Goal: Task Accomplishment & Management: Use online tool/utility

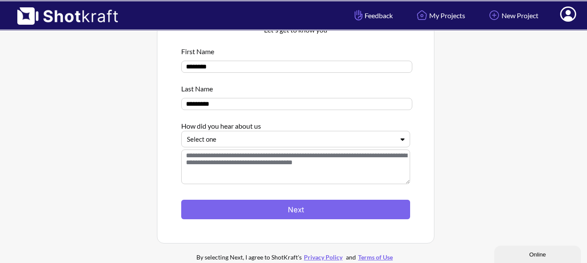
scroll to position [111, 0]
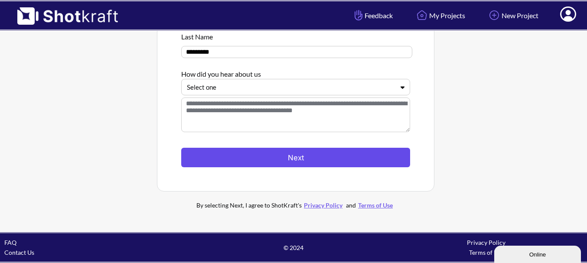
click at [330, 157] on button "Next" at bounding box center [295, 158] width 229 height 20
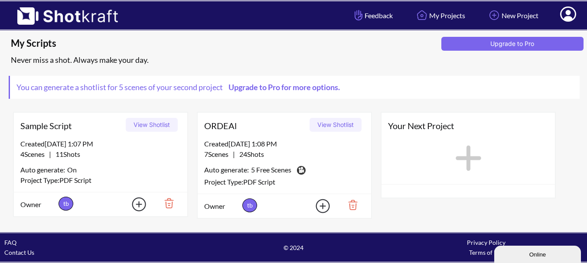
click at [146, 126] on button "View Shotlist" at bounding box center [152, 125] width 52 height 14
click at [265, 141] on div "Created [DATE] 1:08 PM" at bounding box center [284, 144] width 160 height 10
click at [343, 125] on button "View Shotlist" at bounding box center [336, 125] width 52 height 14
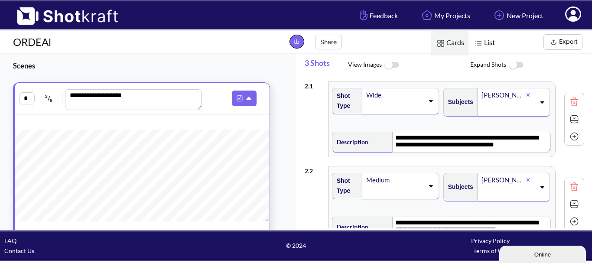
drag, startPoint x: 343, startPoint y: 124, endPoint x: 339, endPoint y: 108, distance: 16.6
click at [342, 120] on div "**********" at bounding box center [445, 119] width 280 height 85
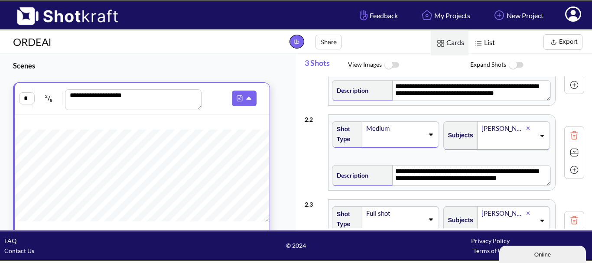
scroll to position [130, 0]
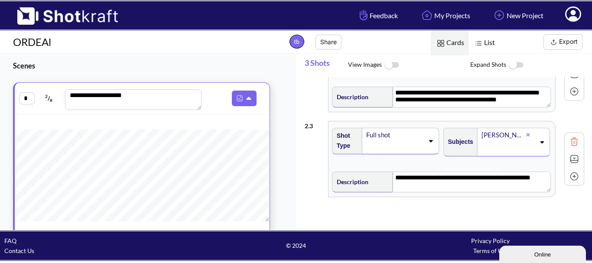
click at [411, 166] on div "Shot Type Full shot" at bounding box center [386, 146] width 111 height 44
click at [466, 163] on div "Subjects [PERSON_NAME]" at bounding box center [498, 146] width 111 height 44
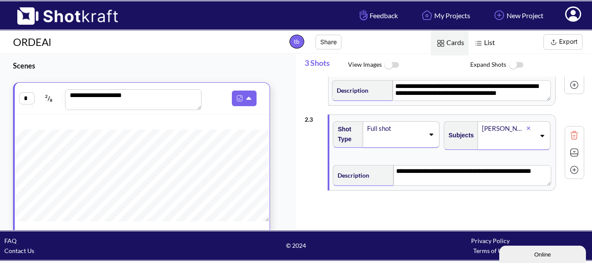
scroll to position [138, 0]
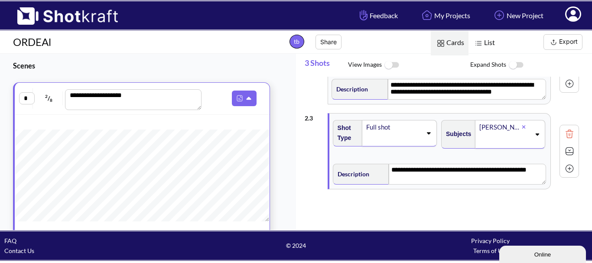
click at [575, 41] on button "Export" at bounding box center [563, 42] width 39 height 16
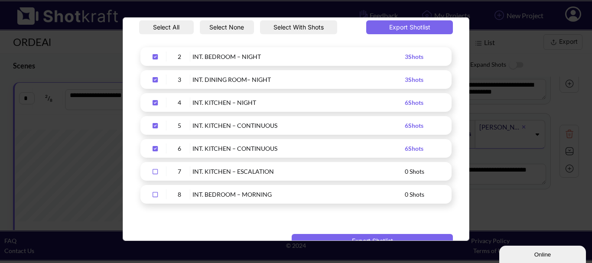
scroll to position [174, 0]
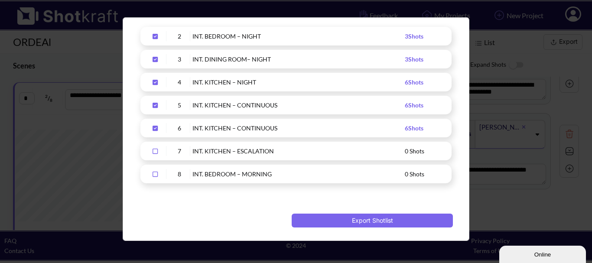
click at [151, 154] on div "Upload Script" at bounding box center [156, 151] width 22 height 10
click at [155, 169] on div "Upload Script" at bounding box center [156, 174] width 22 height 10
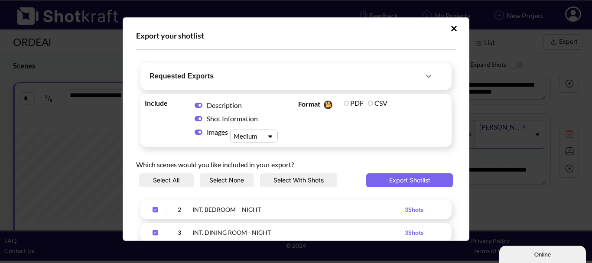
scroll to position [0, 0]
click at [377, 186] on button "Export Shotlist" at bounding box center [409, 181] width 87 height 14
